Goal: Complete application form: Complete application form

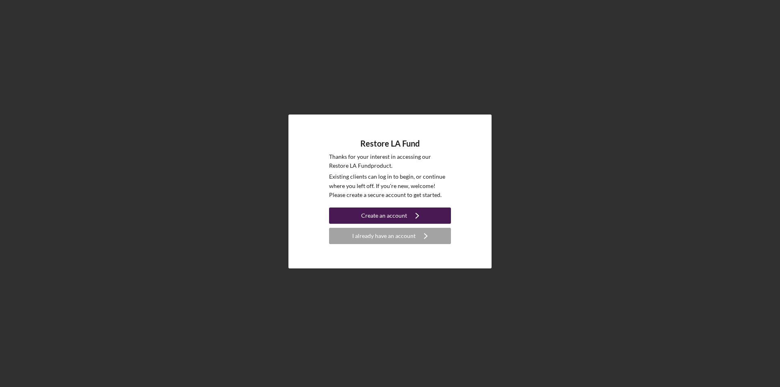
click at [395, 214] on div "Create an account" at bounding box center [384, 216] width 46 height 16
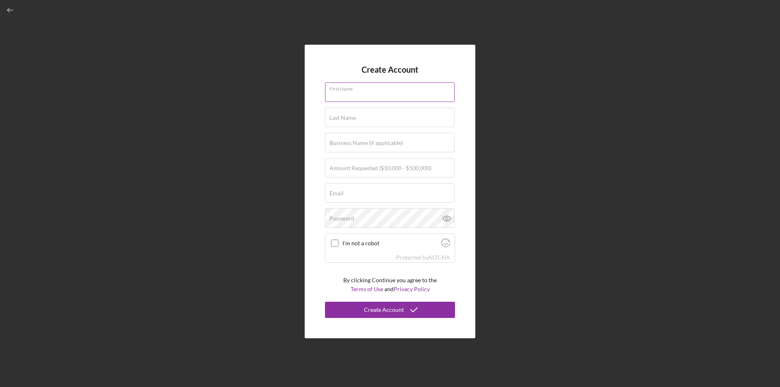
click at [371, 91] on div "First Name" at bounding box center [390, 92] width 130 height 20
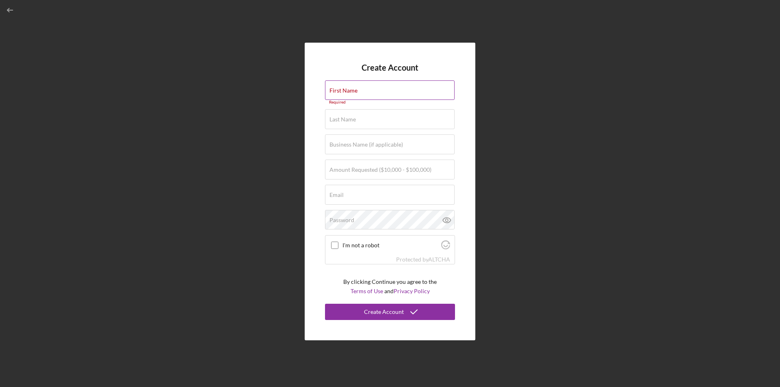
click at [341, 89] on label "First Name" at bounding box center [343, 90] width 28 height 6
click at [341, 89] on input "First Name" at bounding box center [390, 89] width 130 height 19
type input "Oral"
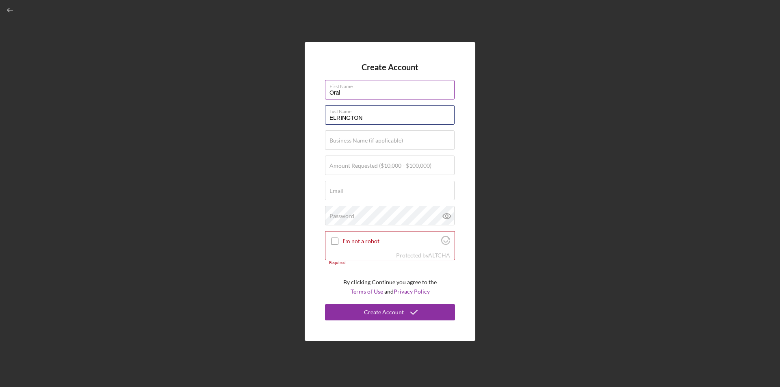
type input "ELRINGTON"
drag, startPoint x: 347, startPoint y: 95, endPoint x: 372, endPoint y: 91, distance: 25.5
click at [347, 94] on input "Oral" at bounding box center [390, 89] width 130 height 19
type input "O"
type input "ORAL"
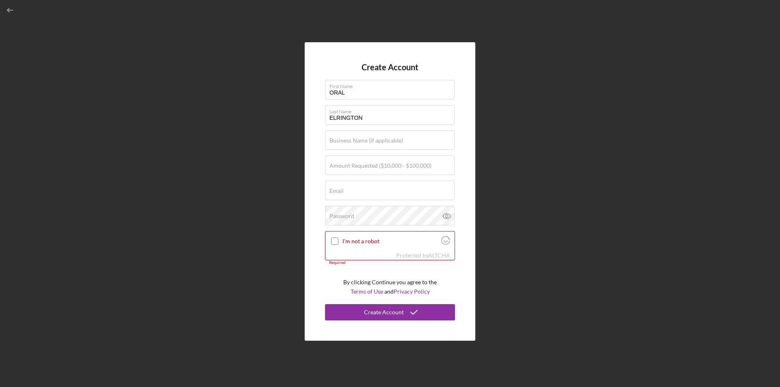
click at [464, 213] on div "Create Account First Name ORAL Last Name ELRINGTON Business Name (if applicable…" at bounding box center [390, 191] width 171 height 299
click at [385, 138] on label "Business Name (if applicable)" at bounding box center [366, 140] width 74 height 6
click at [385, 138] on input "Business Name (if applicable)" at bounding box center [390, 139] width 130 height 19
type input "p"
type input "PEOPLE CAPITAL GROUP, LLC"
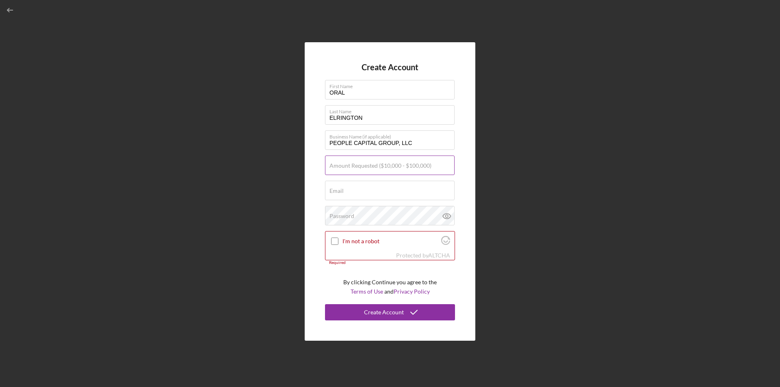
click at [361, 170] on input "Amount Requested ($10,000 - $100,000)" at bounding box center [390, 165] width 130 height 19
type input "$250,000"
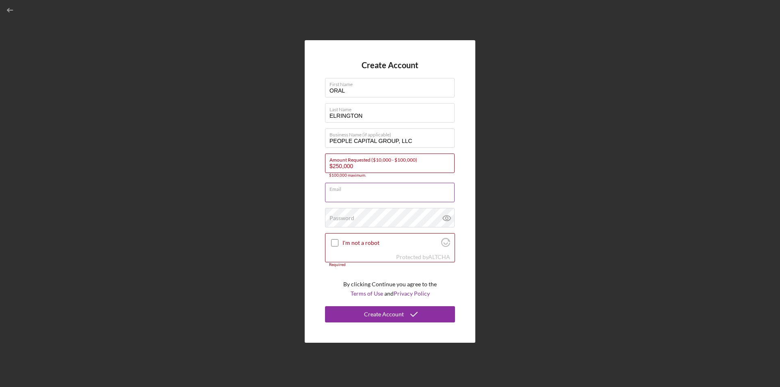
click at [351, 191] on div "Email Required" at bounding box center [390, 193] width 130 height 20
type input "[EMAIL_ADDRESS][DOMAIN_NAME]"
click at [360, 165] on input "$250,000" at bounding box center [390, 163] width 130 height 19
type input "$2"
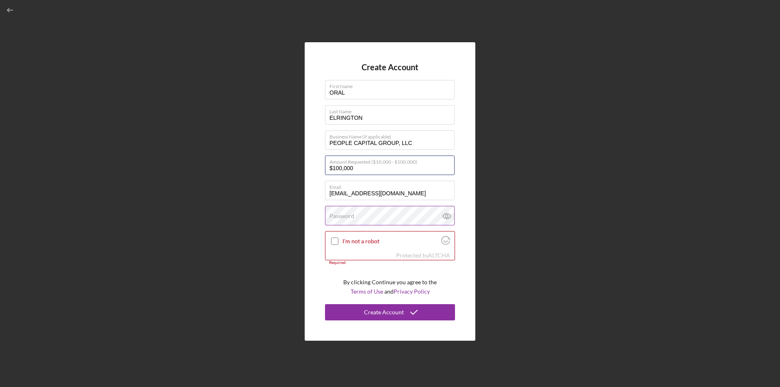
type input "$100,000"
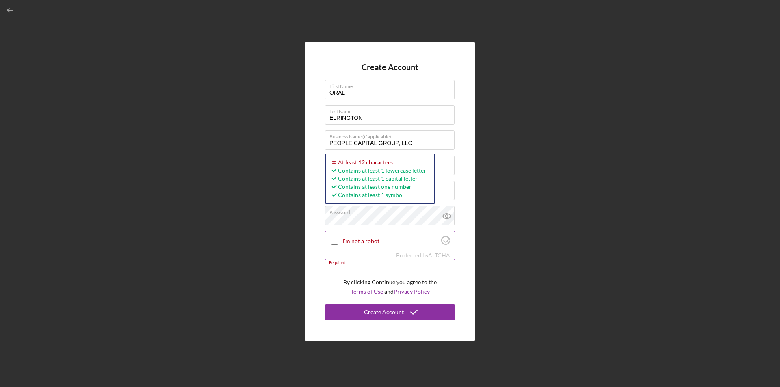
click at [335, 240] on input "I'm not a robot" at bounding box center [334, 241] width 7 height 7
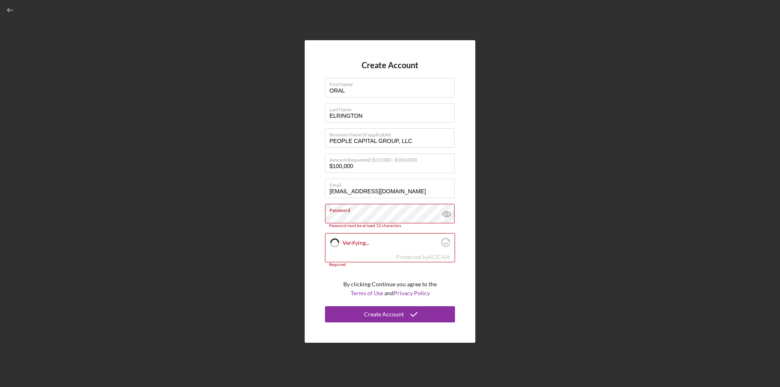
checkbox input "true"
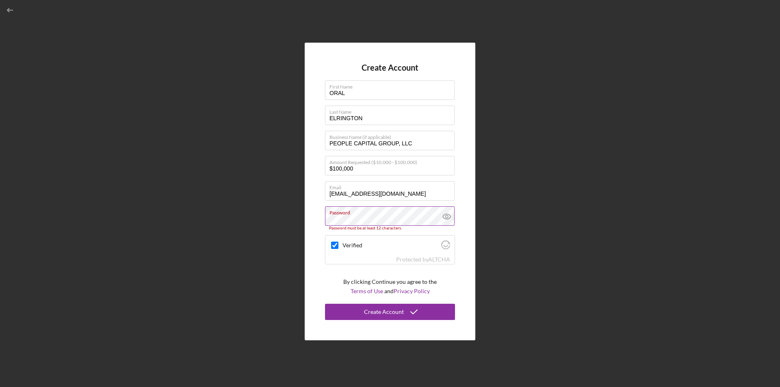
click at [447, 214] on icon at bounding box center [447, 216] width 8 height 5
click at [444, 217] on icon at bounding box center [447, 216] width 20 height 20
click at [397, 310] on div "Create Account" at bounding box center [384, 312] width 40 height 16
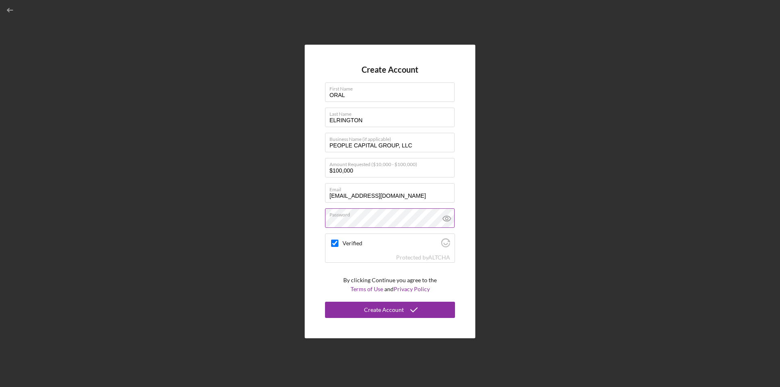
click at [443, 219] on icon at bounding box center [447, 218] width 8 height 5
click at [446, 213] on icon at bounding box center [447, 218] width 20 height 20
click at [392, 312] on div "Create Account" at bounding box center [384, 310] width 40 height 16
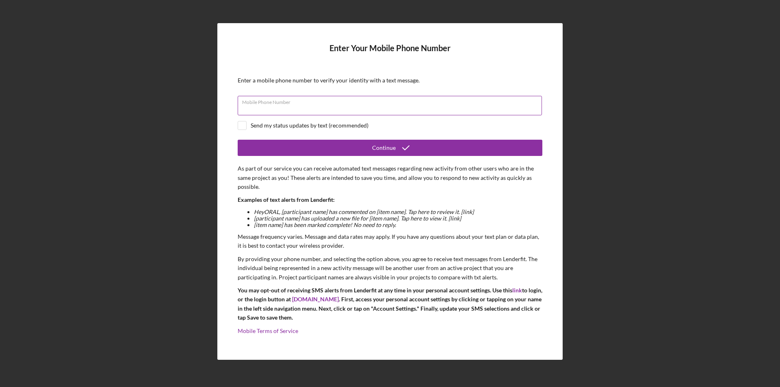
click at [500, 97] on div "Mobile Phone Number" at bounding box center [390, 106] width 305 height 20
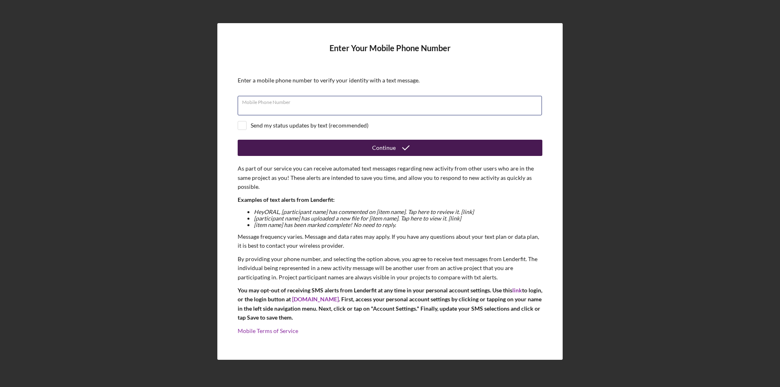
type input "[PHONE_NUMBER]"
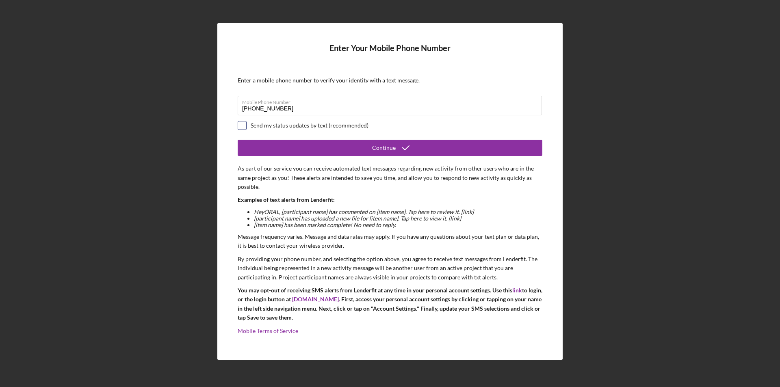
click at [244, 127] on input "checkbox" at bounding box center [242, 125] width 8 height 8
checkbox input "true"
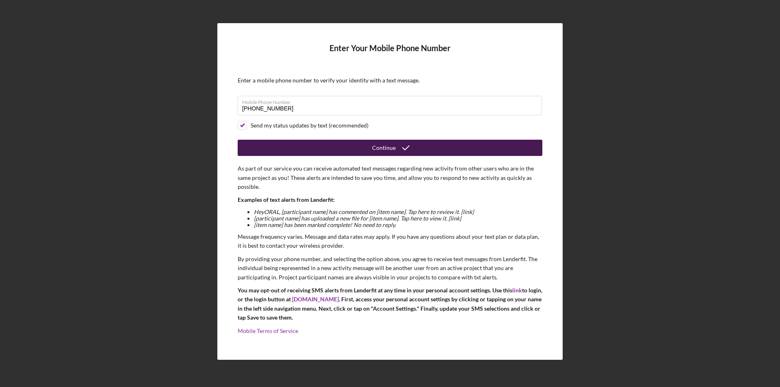
click at [393, 145] on div "Continue" at bounding box center [384, 148] width 24 height 16
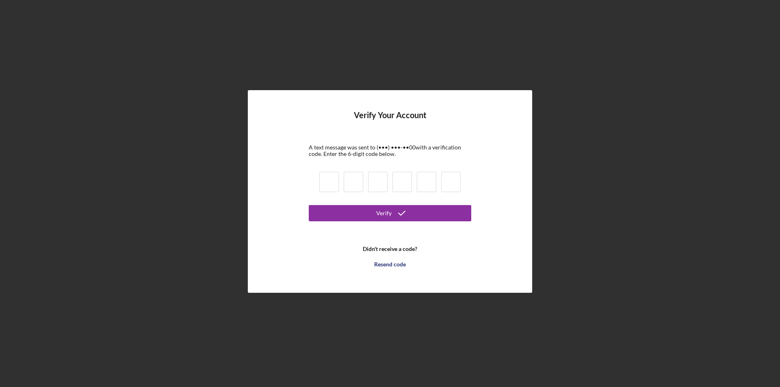
click at [324, 181] on input at bounding box center [328, 182] width 19 height 20
type input "0"
type input "6"
type input "9"
type input "0"
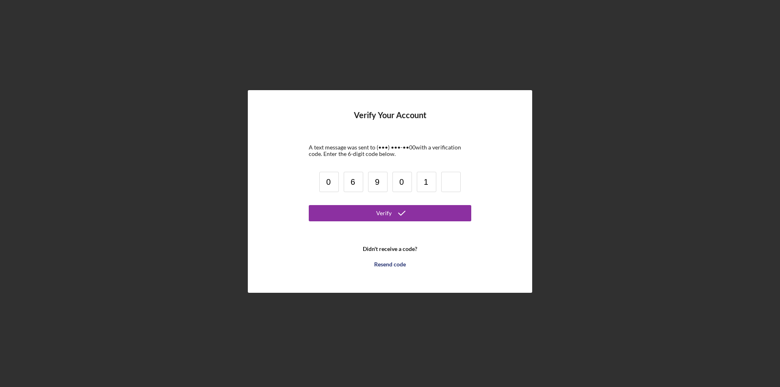
type input "1"
type input "3"
click at [405, 218] on icon "submit" at bounding box center [402, 213] width 20 height 20
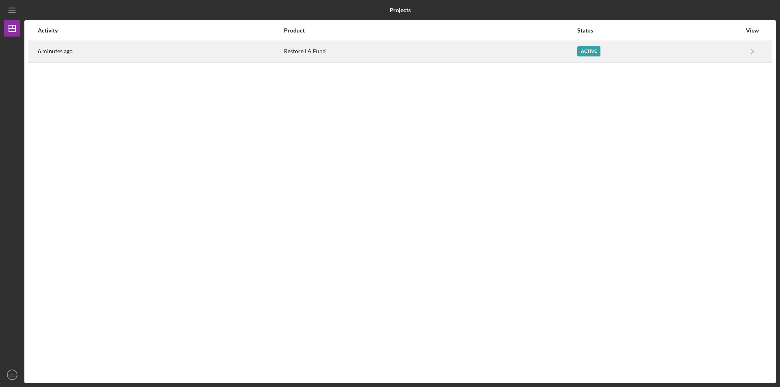
click at [113, 52] on div "6 minutes ago" at bounding box center [160, 51] width 245 height 20
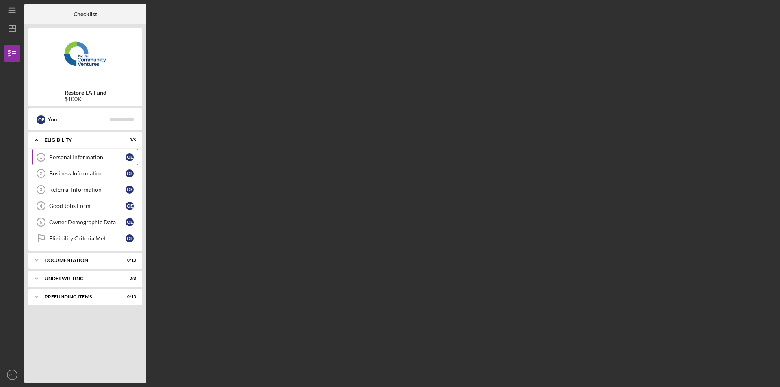
click at [76, 154] on link "Personal Information 1 Personal Information O E" at bounding box center [85, 157] width 106 height 16
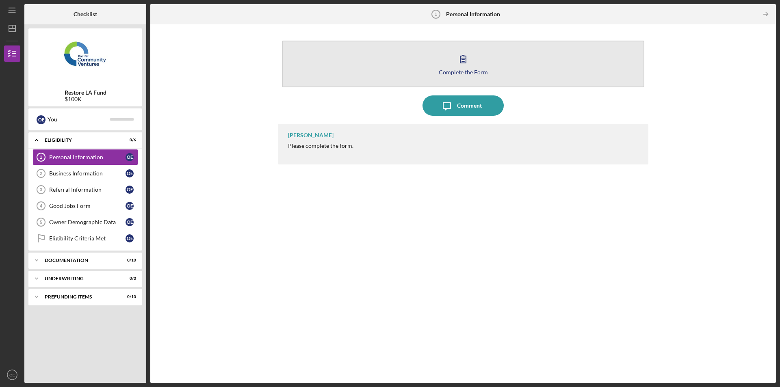
click at [459, 65] on icon "button" at bounding box center [463, 59] width 20 height 20
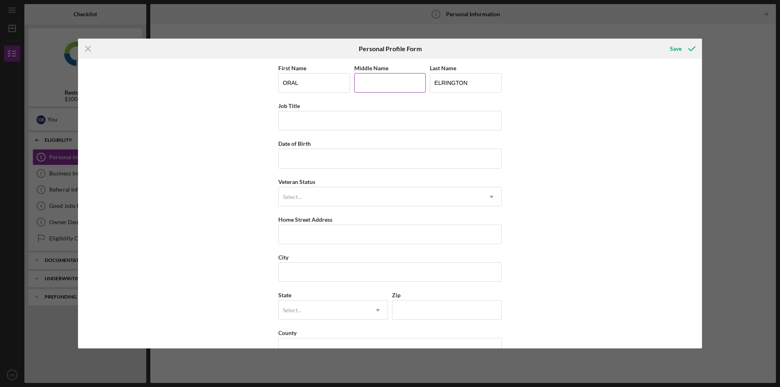
click at [366, 76] on input "Middle Name" at bounding box center [390, 82] width 72 height 19
type input "[PERSON_NAME]"
drag, startPoint x: 302, startPoint y: 116, endPoint x: 319, endPoint y: 115, distance: 17.1
click at [302, 116] on input "Job Title" at bounding box center [389, 120] width 223 height 19
type input "Vice President, Human Resources"
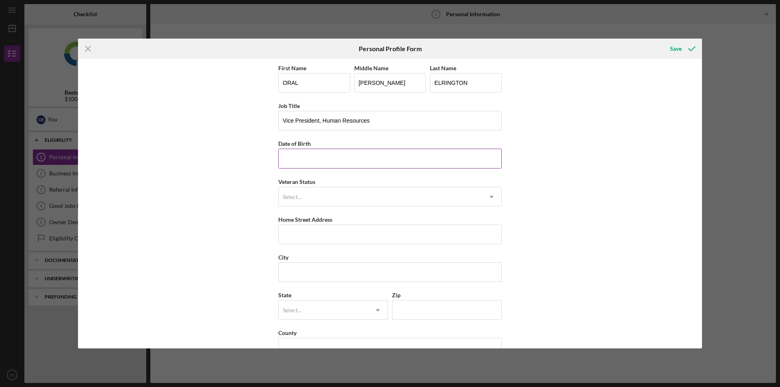
click at [340, 163] on input "Date of Birth" at bounding box center [389, 158] width 223 height 19
type input "[DATE]"
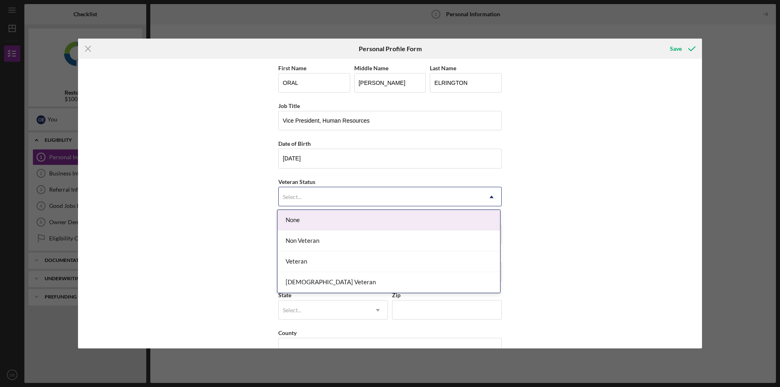
click at [493, 195] on icon "Icon/Dropdown Arrow" at bounding box center [491, 196] width 19 height 19
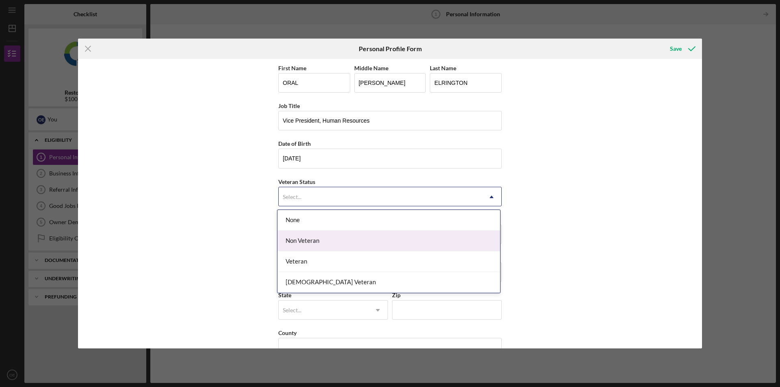
click at [351, 242] on div "Non Veteran" at bounding box center [388, 241] width 223 height 21
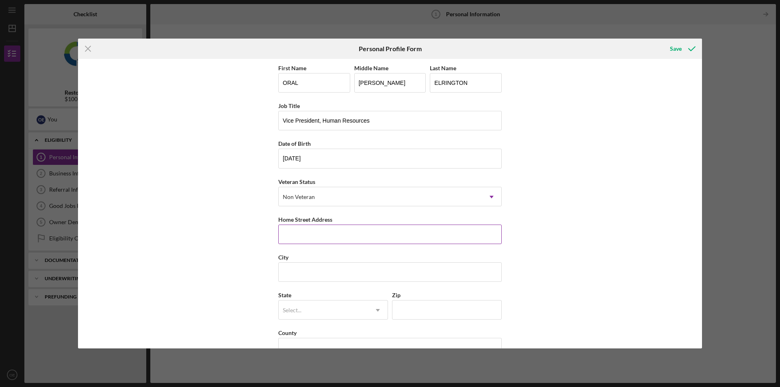
click at [336, 238] on input "Home Street Address" at bounding box center [389, 234] width 223 height 19
type input "[STREET_ADDRESS][PERSON_NAME][PERSON_NAME]"
type input "Inglewood"
type input "CA"
type input "90305"
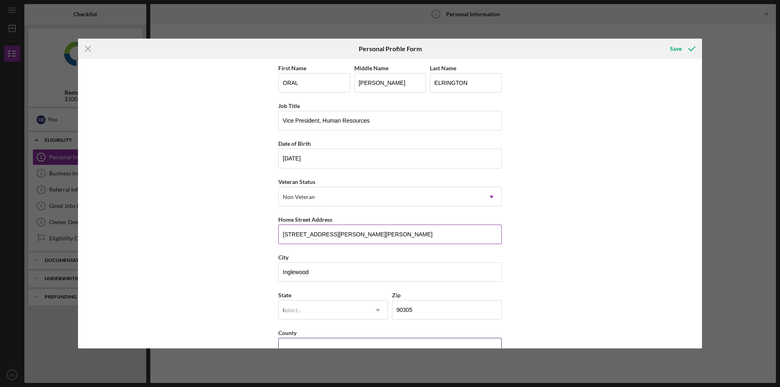
type input "[GEOGRAPHIC_DATA]"
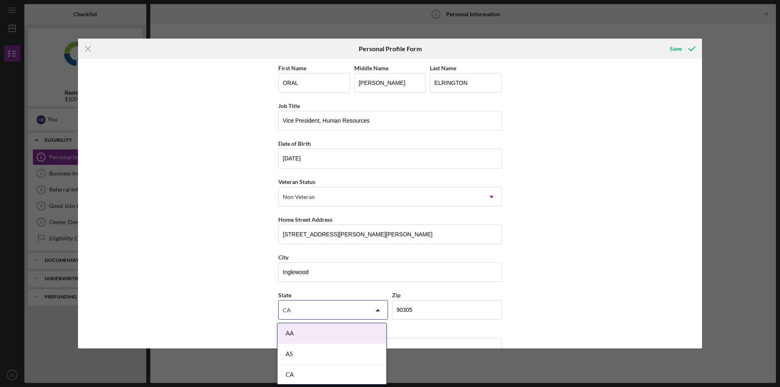
click at [605, 200] on div "First Name ORAL Middle Name [PERSON_NAME] Last Name ELRINGTON Job Title Vice Pr…" at bounding box center [390, 203] width 624 height 289
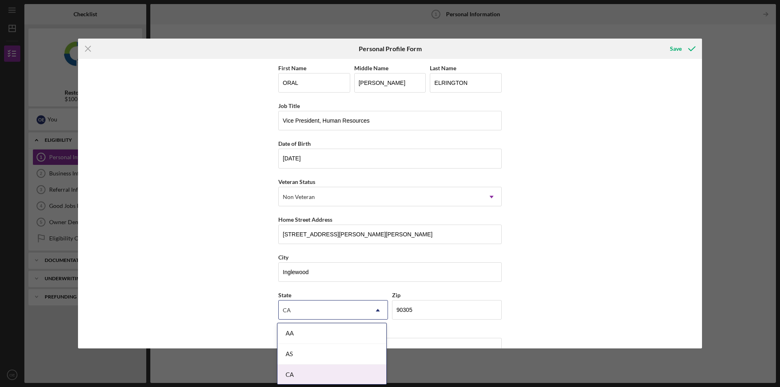
click at [298, 372] on div "CA" at bounding box center [331, 375] width 109 height 21
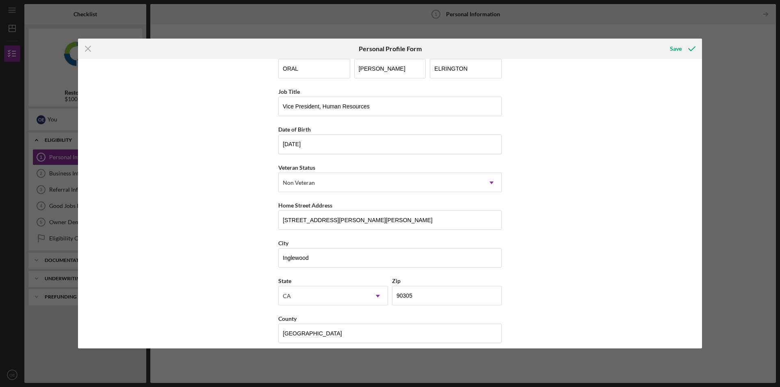
scroll to position [21, 0]
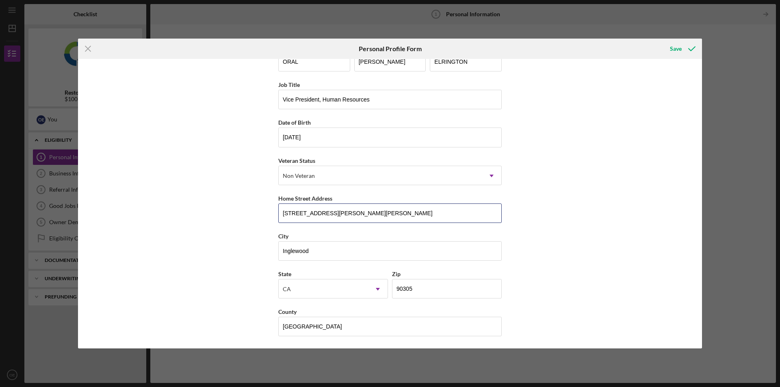
drag, startPoint x: 353, startPoint y: 213, endPoint x: 491, endPoint y: 230, distance: 138.8
click at [354, 213] on input "[STREET_ADDRESS][PERSON_NAME][PERSON_NAME]" at bounding box center [389, 213] width 223 height 19
type input "[STREET_ADDRESS][PERSON_NAME][PERSON_NAME]"
click at [565, 175] on div "First Name ORAL Middle Name [PERSON_NAME] Last Name ELRINGTON Job Title Vice Pr…" at bounding box center [390, 203] width 624 height 289
click at [677, 52] on div "Save" at bounding box center [676, 49] width 12 height 16
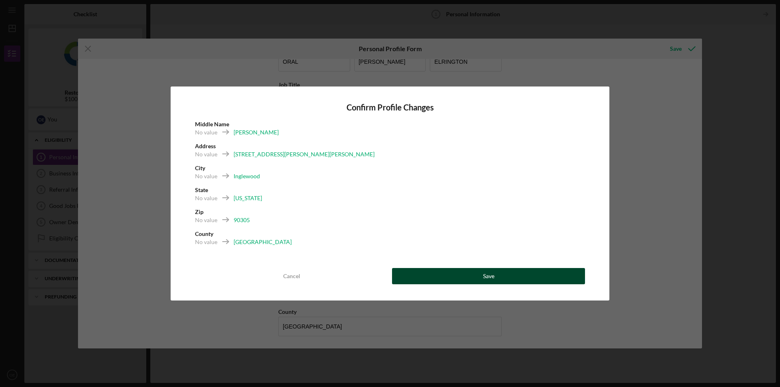
click at [498, 276] on button "Save" at bounding box center [488, 276] width 193 height 16
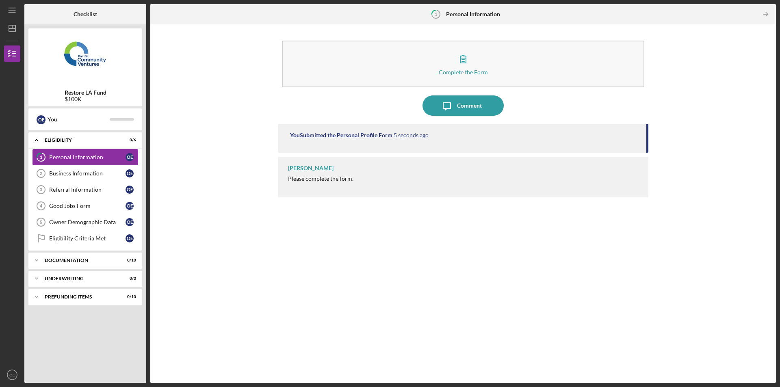
click at [89, 158] on div "Personal Information" at bounding box center [87, 157] width 76 height 6
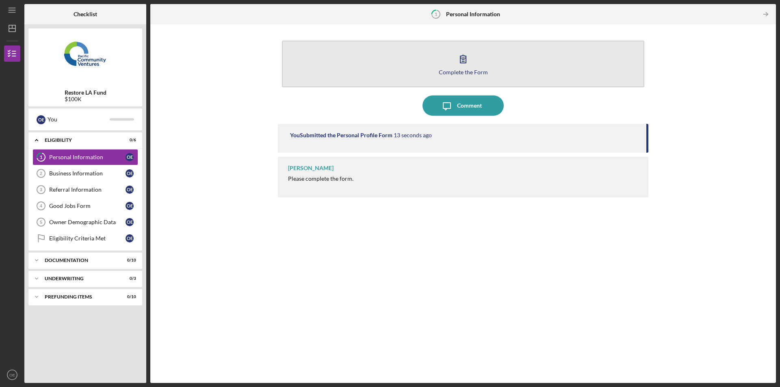
click at [458, 69] on div "Complete the Form" at bounding box center [463, 72] width 49 height 6
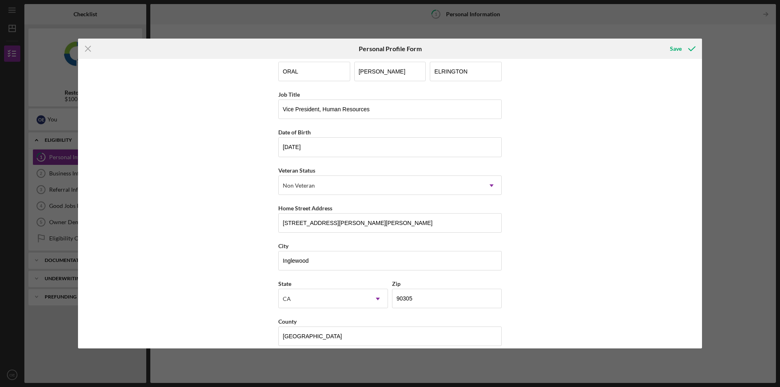
scroll to position [21, 0]
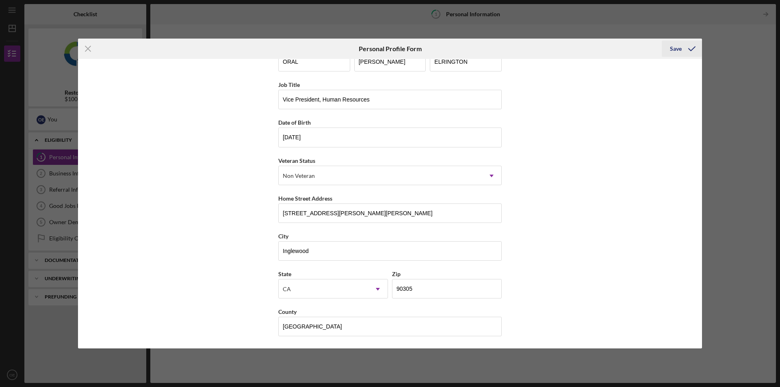
click at [684, 46] on icon "submit" at bounding box center [692, 49] width 20 height 20
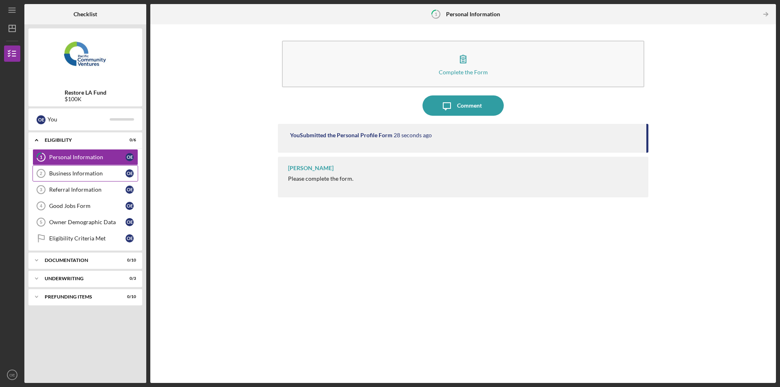
click at [74, 173] on div "Business Information" at bounding box center [87, 173] width 76 height 6
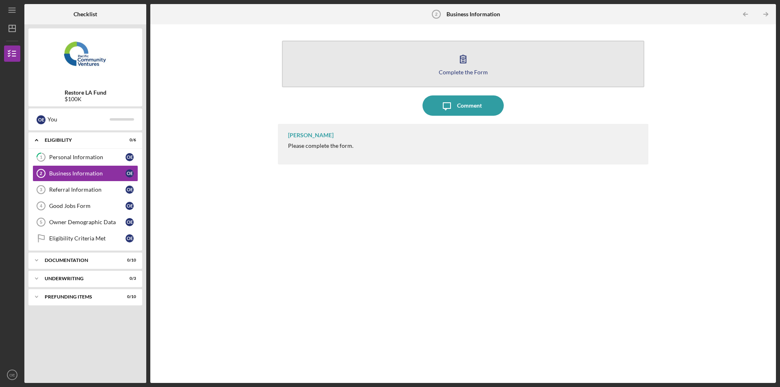
click at [469, 70] on div "Complete the Form" at bounding box center [463, 72] width 49 height 6
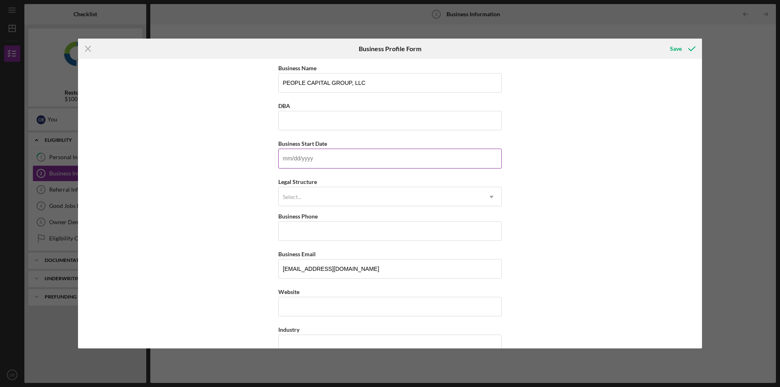
click at [305, 159] on input "Business Start Date" at bounding box center [389, 158] width 223 height 19
type input "[DATE]"
click at [493, 197] on icon "Icon/Dropdown Arrow" at bounding box center [491, 196] width 19 height 19
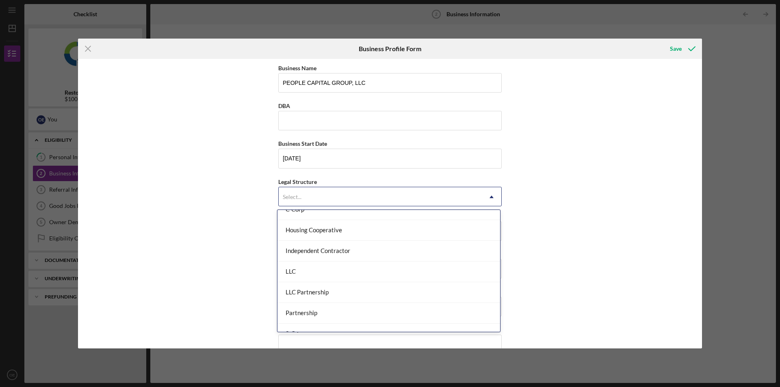
scroll to position [100, 0]
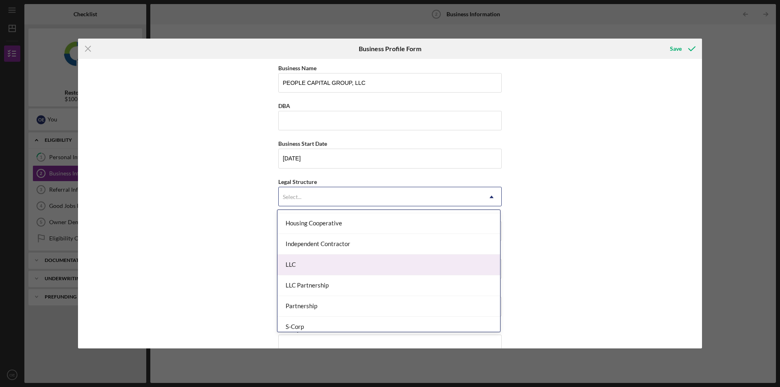
click at [298, 264] on div "LLC" at bounding box center [388, 265] width 223 height 21
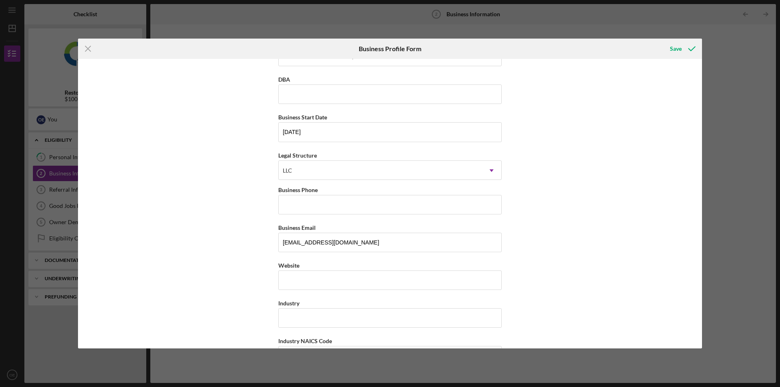
scroll to position [41, 0]
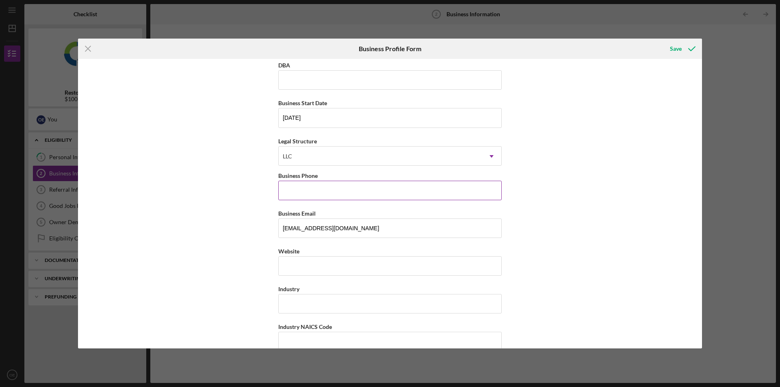
click at [418, 189] on input "Business Phone" at bounding box center [389, 190] width 223 height 19
type input "(3##) ###-####"
type input "[PHONE_NUMBER]"
drag, startPoint x: 349, startPoint y: 227, endPoint x: 476, endPoint y: 188, distance: 133.6
click at [349, 227] on input "[EMAIL_ADDRESS][DOMAIN_NAME]" at bounding box center [389, 228] width 223 height 19
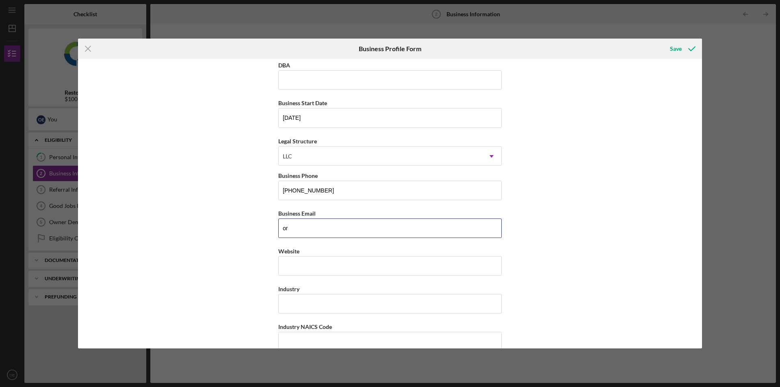
type input "o"
type input "O"
type input "[EMAIL_ADDRESS][DOMAIN_NAME]"
click at [300, 268] on div "https:// Website" at bounding box center [389, 261] width 223 height 30
type input "[DOMAIN_NAME]"
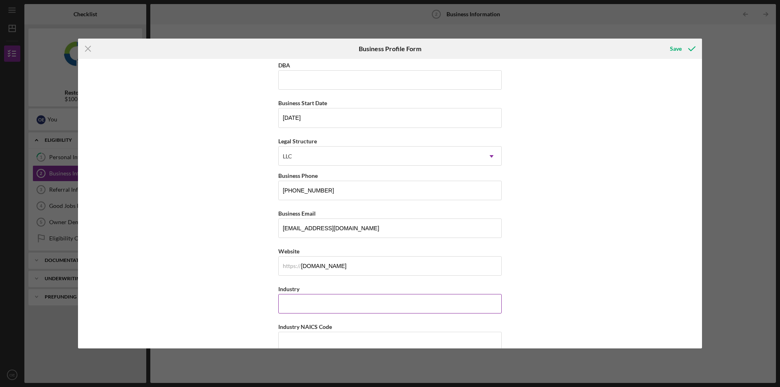
click at [359, 305] on input "Industry" at bounding box center [389, 303] width 223 height 19
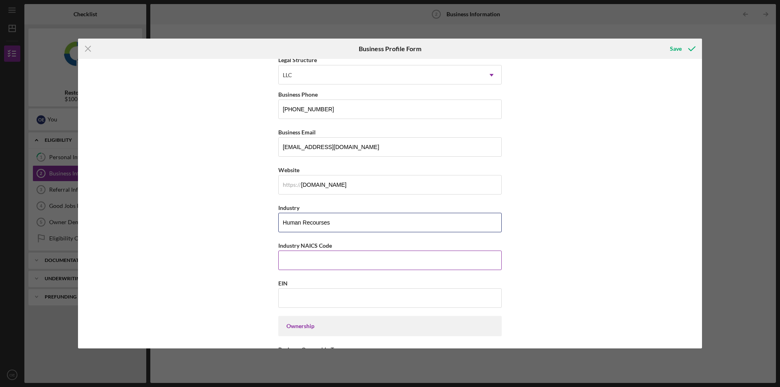
type input "Human Recourses"
click at [328, 260] on input "Industry NAICS Code" at bounding box center [389, 260] width 223 height 19
type input "541611"
click at [316, 298] on input "EIN" at bounding box center [389, 297] width 223 height 19
type input "[US_EMPLOYER_IDENTIFICATION_NUMBER]"
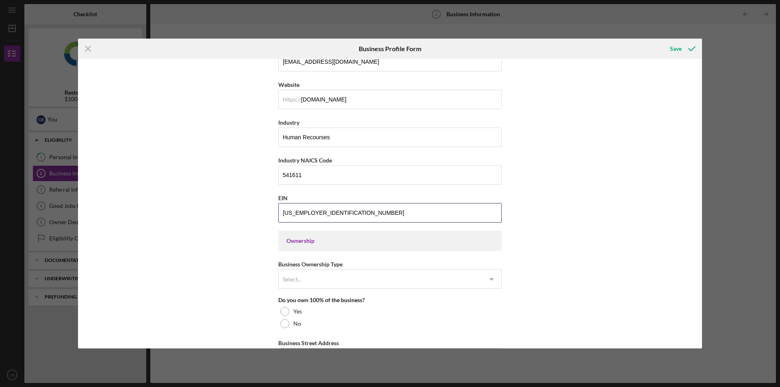
scroll to position [284, 0]
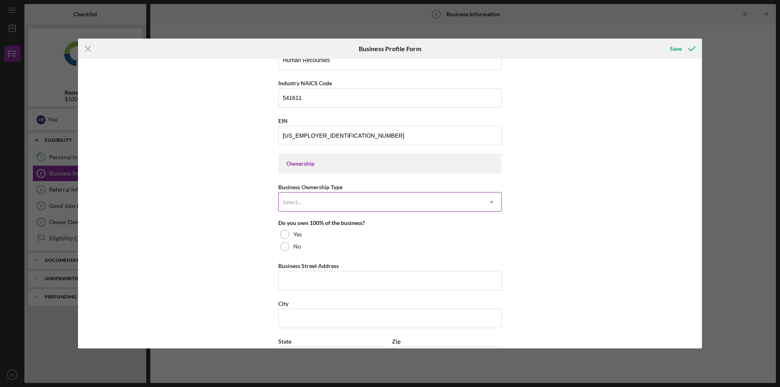
click at [491, 203] on use at bounding box center [491, 202] width 4 height 2
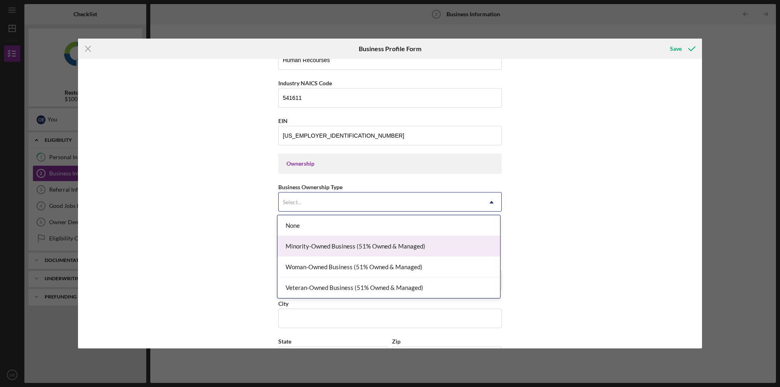
click at [379, 243] on div "Minority-Owned Business (51% Owned & Managed)" at bounding box center [388, 246] width 223 height 21
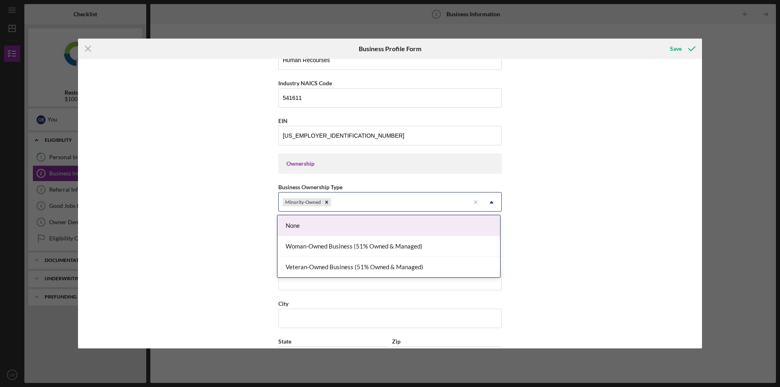
click at [490, 200] on icon "Icon/Dropdown Arrow" at bounding box center [491, 202] width 19 height 19
click at [576, 221] on div "Business Name PEOPLE CAPITAL GROUP, LLC DBA Business Start Date [DATE] Legal St…" at bounding box center [390, 203] width 624 height 289
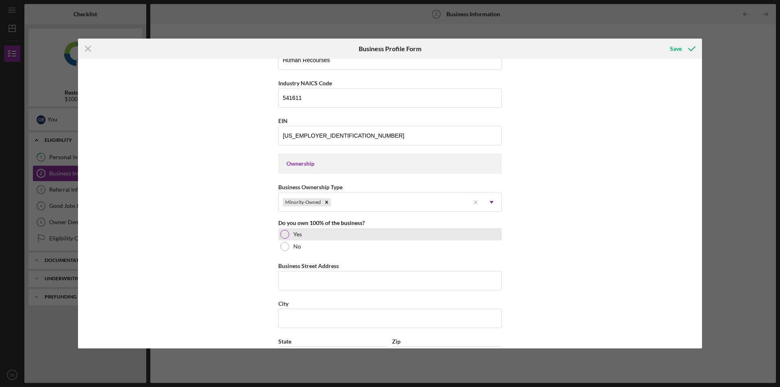
click at [283, 230] on div at bounding box center [284, 234] width 9 height 9
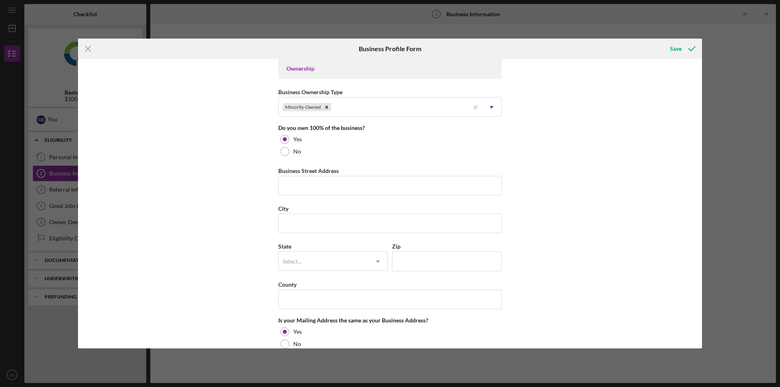
scroll to position [406, 0]
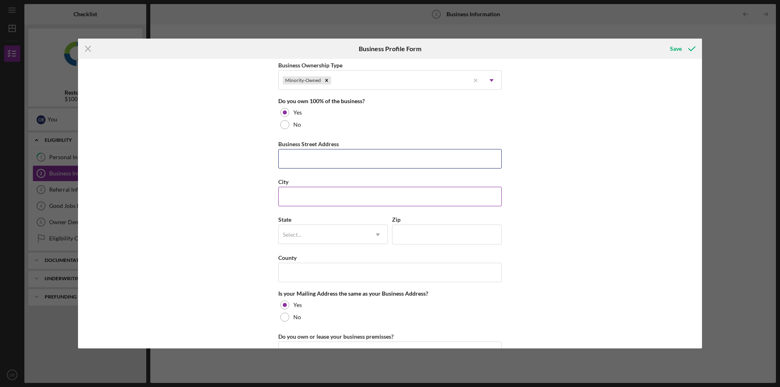
drag, startPoint x: 306, startPoint y: 160, endPoint x: 441, endPoint y: 179, distance: 136.1
click at [306, 160] on input "Business Street Address" at bounding box center [389, 158] width 223 height 19
type input "1701 [PERSON_NAME] #1246"
click at [304, 202] on input "City" at bounding box center [389, 196] width 223 height 19
type input "[GEOGRAPHIC_DATA]"
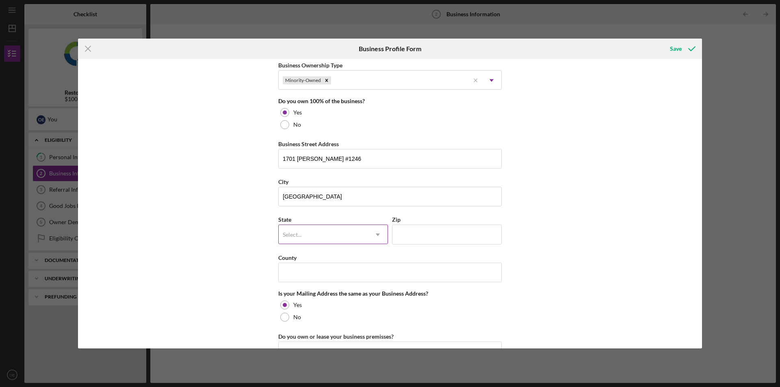
click at [294, 234] on div "Select..." at bounding box center [292, 235] width 19 height 6
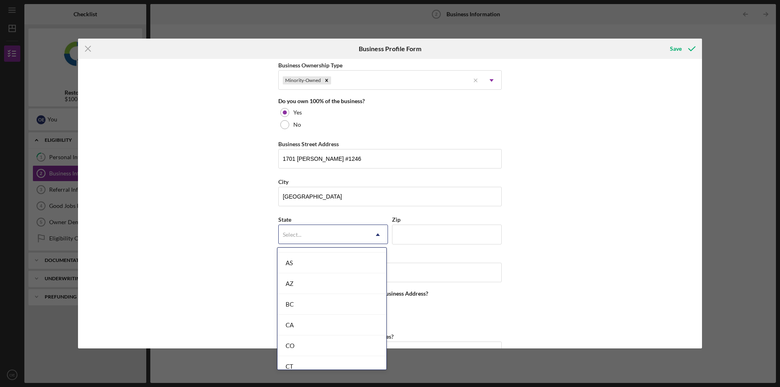
scroll to position [162, 0]
click at [305, 322] on div "CA" at bounding box center [331, 323] width 109 height 21
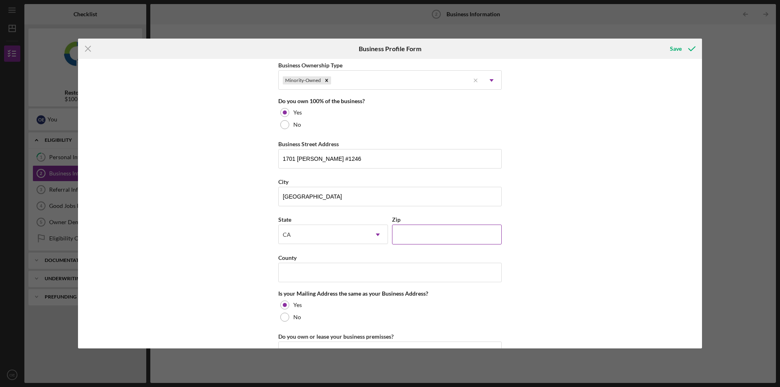
click at [426, 229] on input "Zip" at bounding box center [447, 234] width 110 height 19
type input "90015"
click at [344, 278] on input "County" at bounding box center [389, 272] width 223 height 19
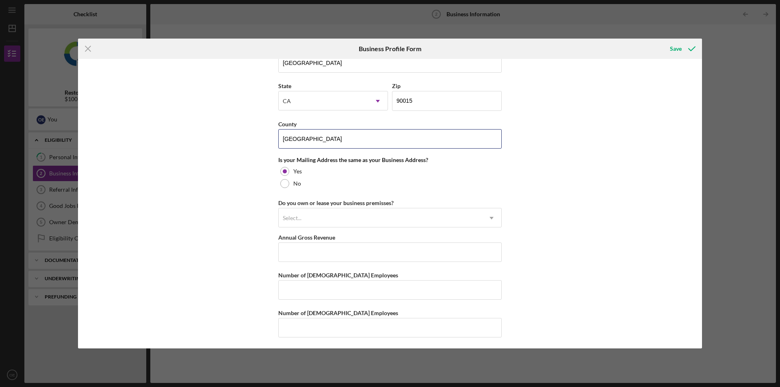
scroll to position [541, 0]
type input "[GEOGRAPHIC_DATA]"
click at [284, 182] on div at bounding box center [284, 182] width 9 height 9
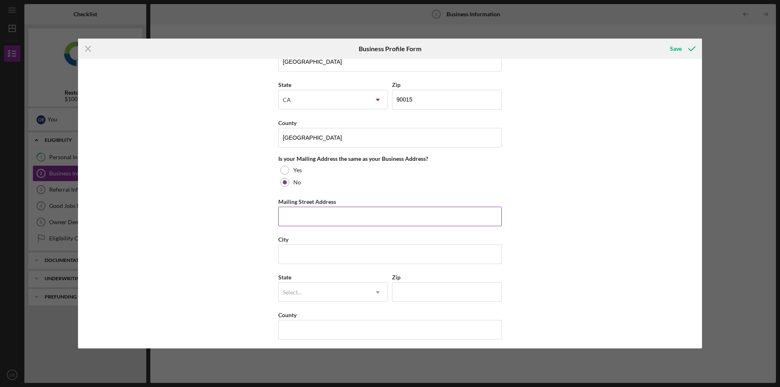
click at [310, 216] on input "Mailing Street Address" at bounding box center [389, 216] width 223 height 19
type input "[STREET_ADDRESS][PERSON_NAME][PERSON_NAME],"
click at [308, 252] on input "City" at bounding box center [389, 254] width 223 height 19
type input "Inglewood, [GEOGRAPHIC_DATA]"
type input "90305"
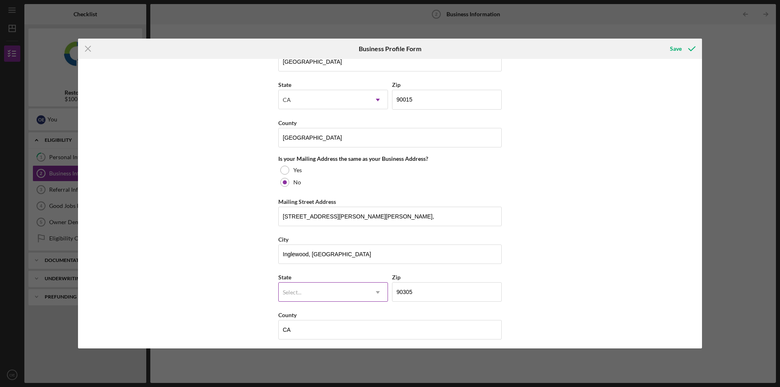
click at [374, 292] on icon "Icon/Dropdown Arrow" at bounding box center [377, 292] width 19 height 19
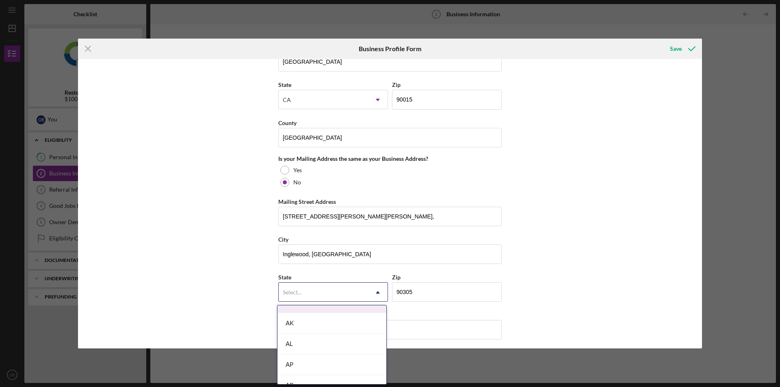
scroll to position [203, 0]
click at [308, 341] on div "CA" at bounding box center [331, 340] width 109 height 21
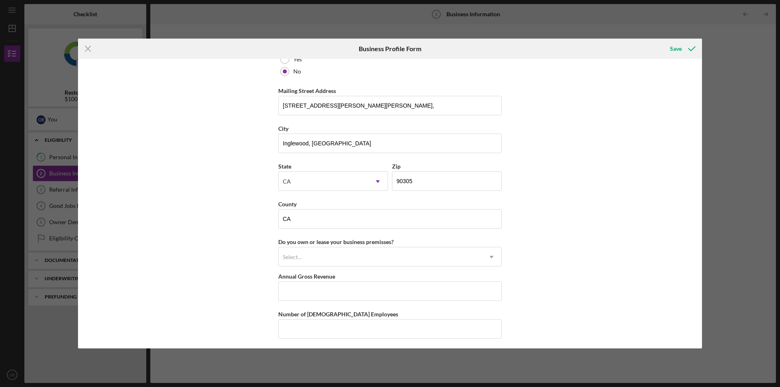
scroll to position [663, 0]
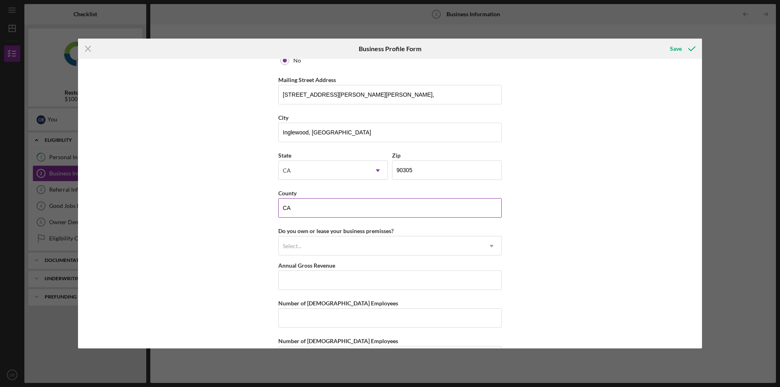
click at [296, 207] on input "CA" at bounding box center [389, 207] width 223 height 19
type input "C"
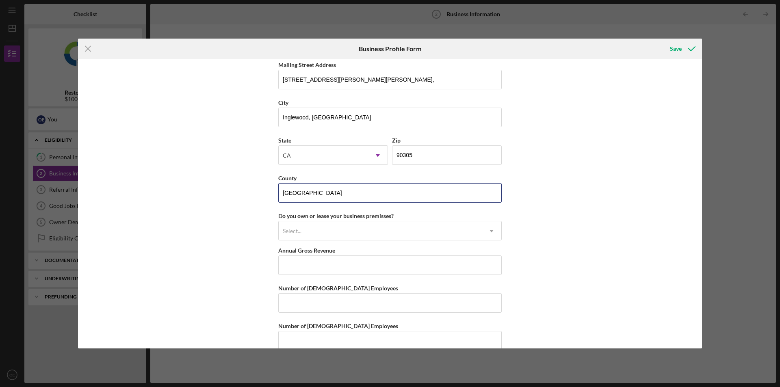
scroll to position [692, 0]
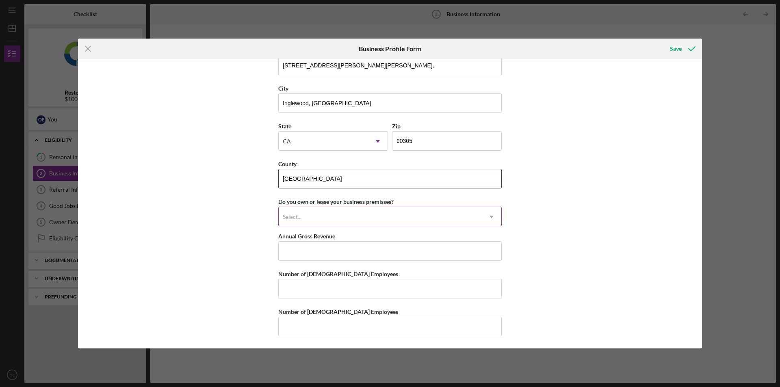
type input "[GEOGRAPHIC_DATA]"
click at [490, 216] on icon "Icon/Dropdown Arrow" at bounding box center [491, 216] width 19 height 19
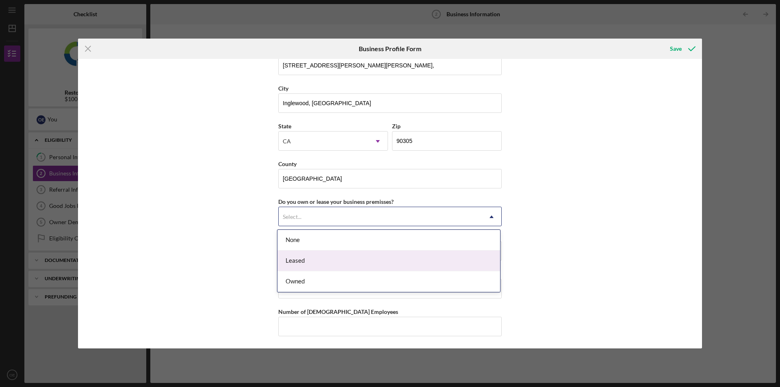
click at [427, 259] on div "Leased" at bounding box center [388, 261] width 223 height 21
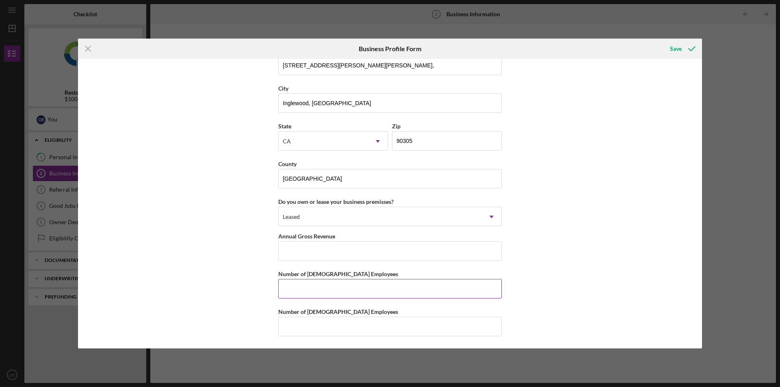
click at [357, 291] on input "Number of [DEMOGRAPHIC_DATA] Employees" at bounding box center [389, 288] width 223 height 19
type input "1"
drag, startPoint x: 329, startPoint y: 327, endPoint x: 482, endPoint y: 261, distance: 166.7
click at [328, 327] on input "Number of [DEMOGRAPHIC_DATA] Employees" at bounding box center [389, 326] width 223 height 19
type input "2"
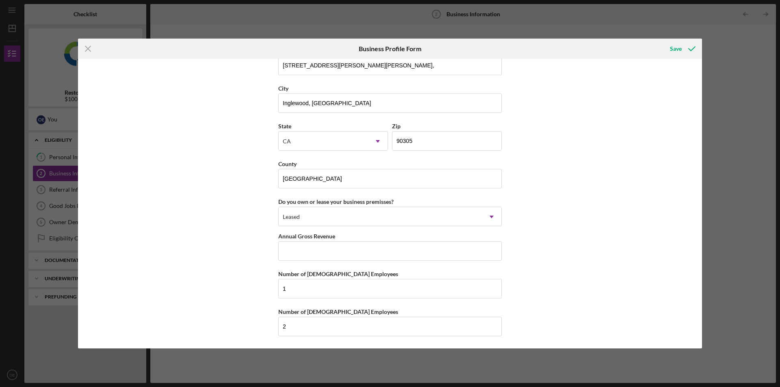
scroll to position [686, 0]
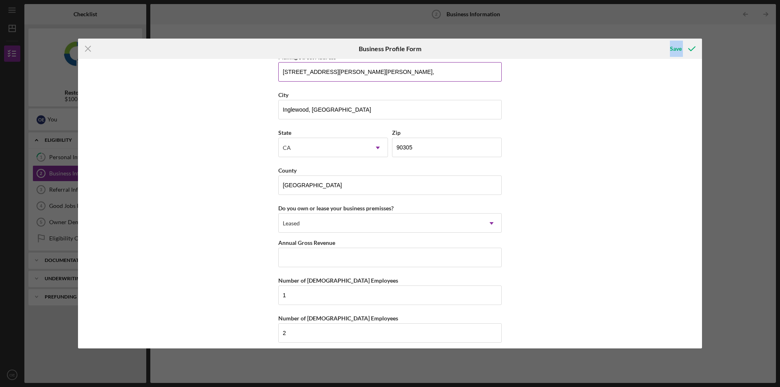
drag, startPoint x: 460, startPoint y: 47, endPoint x: 489, endPoint y: 69, distance: 36.6
click at [489, 69] on form "Icon/Menu Close Business Profile Form Save Business Name PEOPLE CAPITAL GROUP, …" at bounding box center [390, 194] width 624 height 310
click at [554, 117] on div "Business Name PEOPLE CAPITAL GROUP, LLC DBA Business Start Date [DATE] Legal St…" at bounding box center [390, 203] width 624 height 289
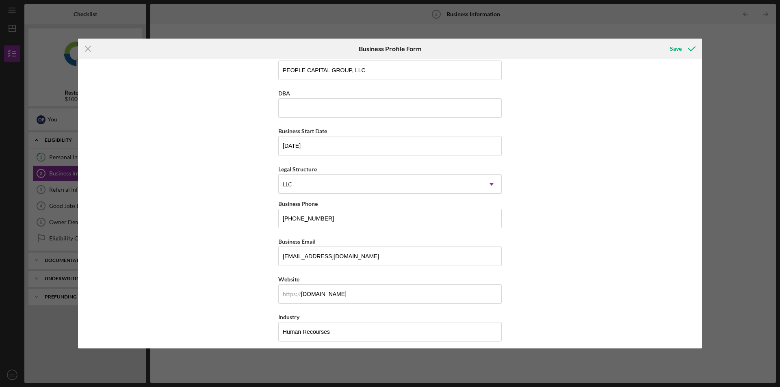
scroll to position [0, 0]
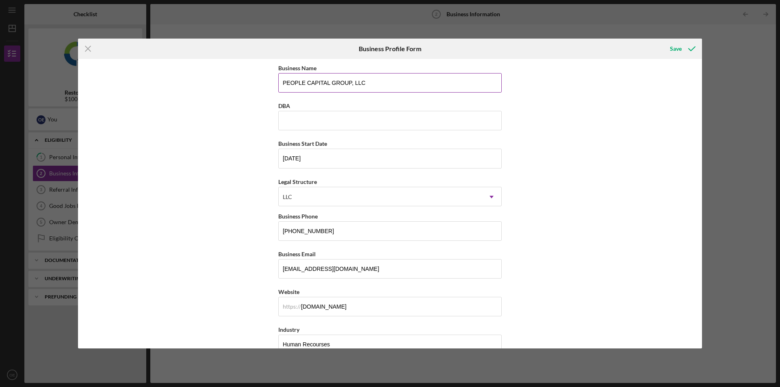
drag, startPoint x: 369, startPoint y: 83, endPoint x: 278, endPoint y: 84, distance: 91.4
click at [278, 84] on input "PEOPLE CAPITAL GROUP, LLC" at bounding box center [389, 82] width 223 height 19
drag, startPoint x: 290, startPoint y: 115, endPoint x: 442, endPoint y: 122, distance: 152.1
click at [291, 115] on input "DBA" at bounding box center [389, 120] width 223 height 19
click at [490, 197] on use at bounding box center [491, 197] width 4 height 2
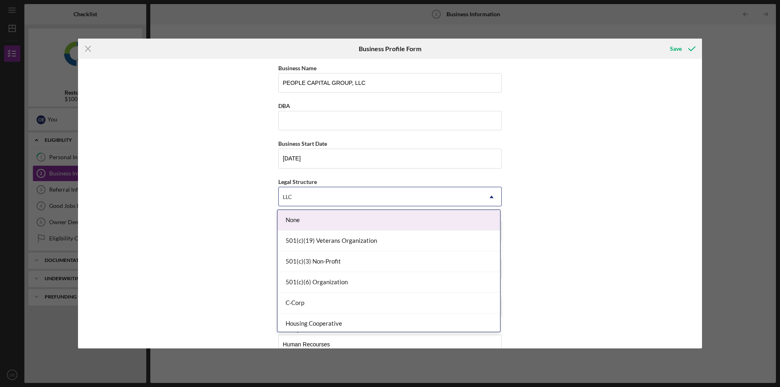
click at [604, 152] on div "Business Name PEOPLE CAPITAL GROUP, LLC DBA Business Start Date [DATE] Legal St…" at bounding box center [390, 203] width 624 height 289
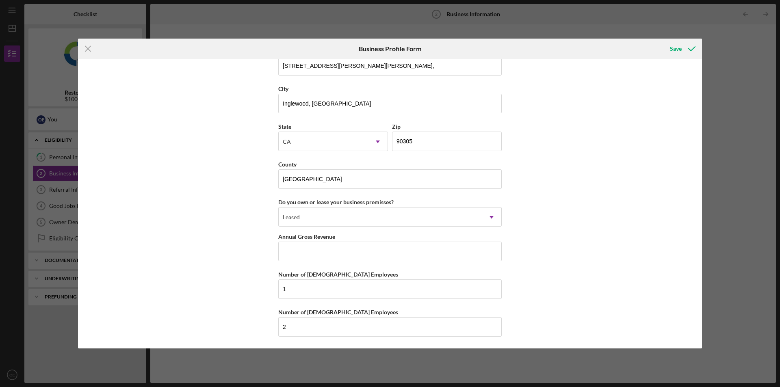
scroll to position [692, 0]
click at [687, 47] on icon "submit" at bounding box center [692, 49] width 20 height 20
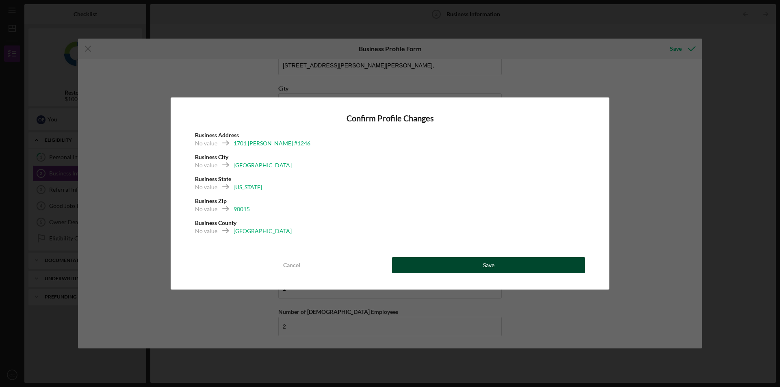
click at [468, 266] on button "Save" at bounding box center [488, 265] width 193 height 16
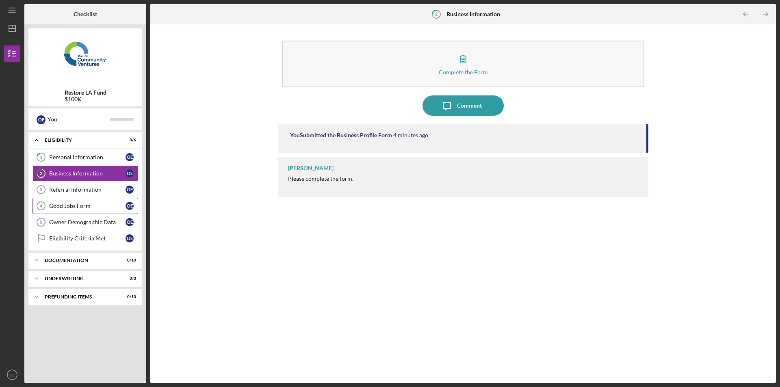
click at [70, 206] on div "Good Jobs Form" at bounding box center [87, 206] width 76 height 6
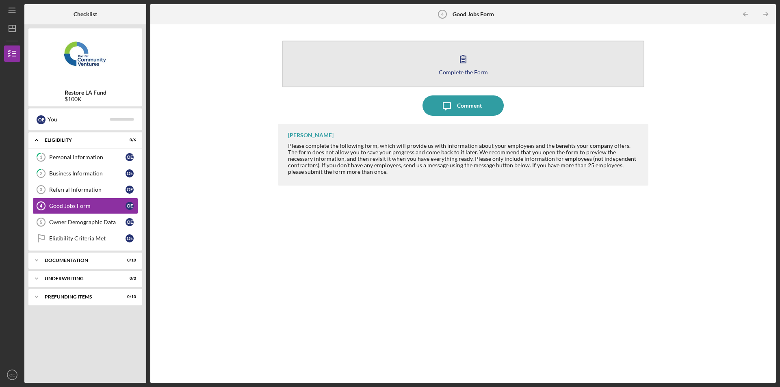
click at [460, 68] on icon "button" at bounding box center [463, 59] width 20 height 20
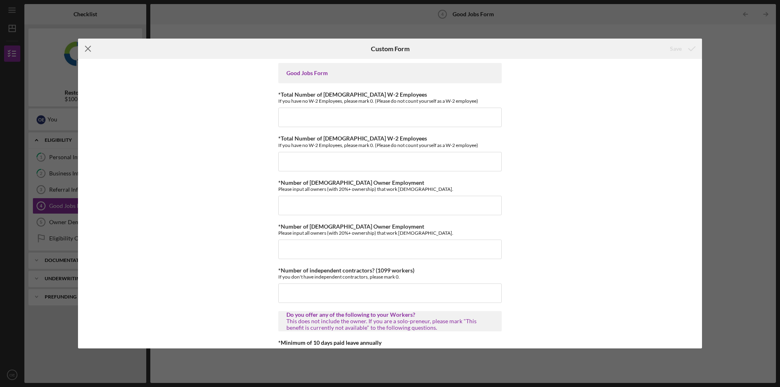
click at [87, 51] on icon "Icon/Menu Close" at bounding box center [88, 49] width 20 height 20
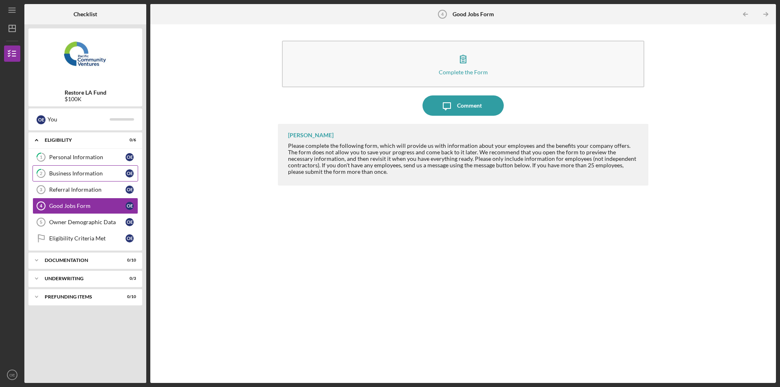
click at [62, 175] on div "Business Information" at bounding box center [87, 173] width 76 height 6
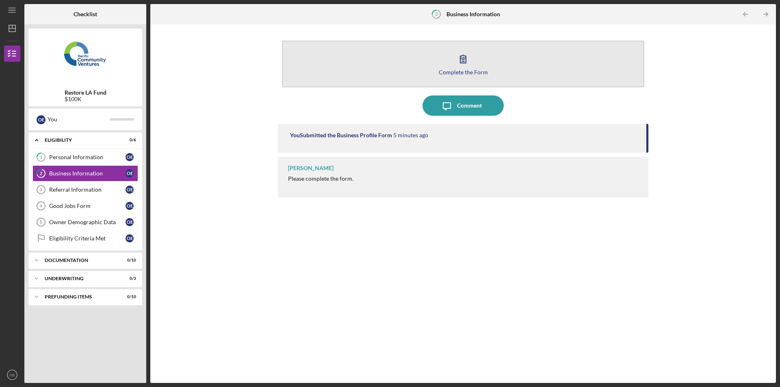
click at [460, 69] on div "Complete the Form" at bounding box center [463, 72] width 49 height 6
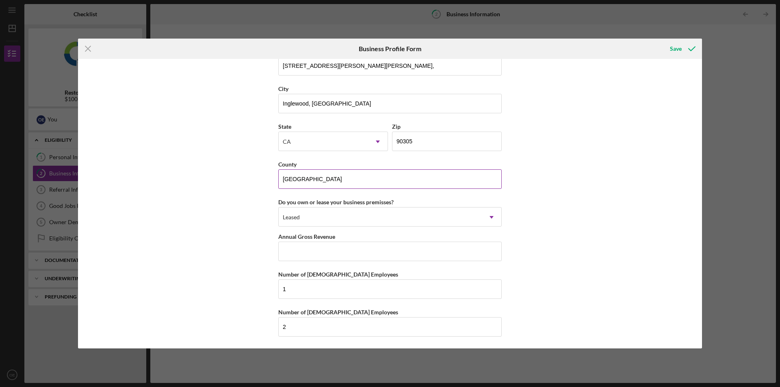
scroll to position [692, 0]
click at [290, 323] on input "2" at bounding box center [389, 326] width 223 height 19
type input "0"
click at [594, 263] on div "Business Name PEOPLE CAPITAL GROUP, LLC DBA Business Start Date [DATE] Legal St…" at bounding box center [390, 203] width 624 height 289
click at [682, 47] on icon "submit" at bounding box center [692, 49] width 20 height 20
